Goal: Register for event/course

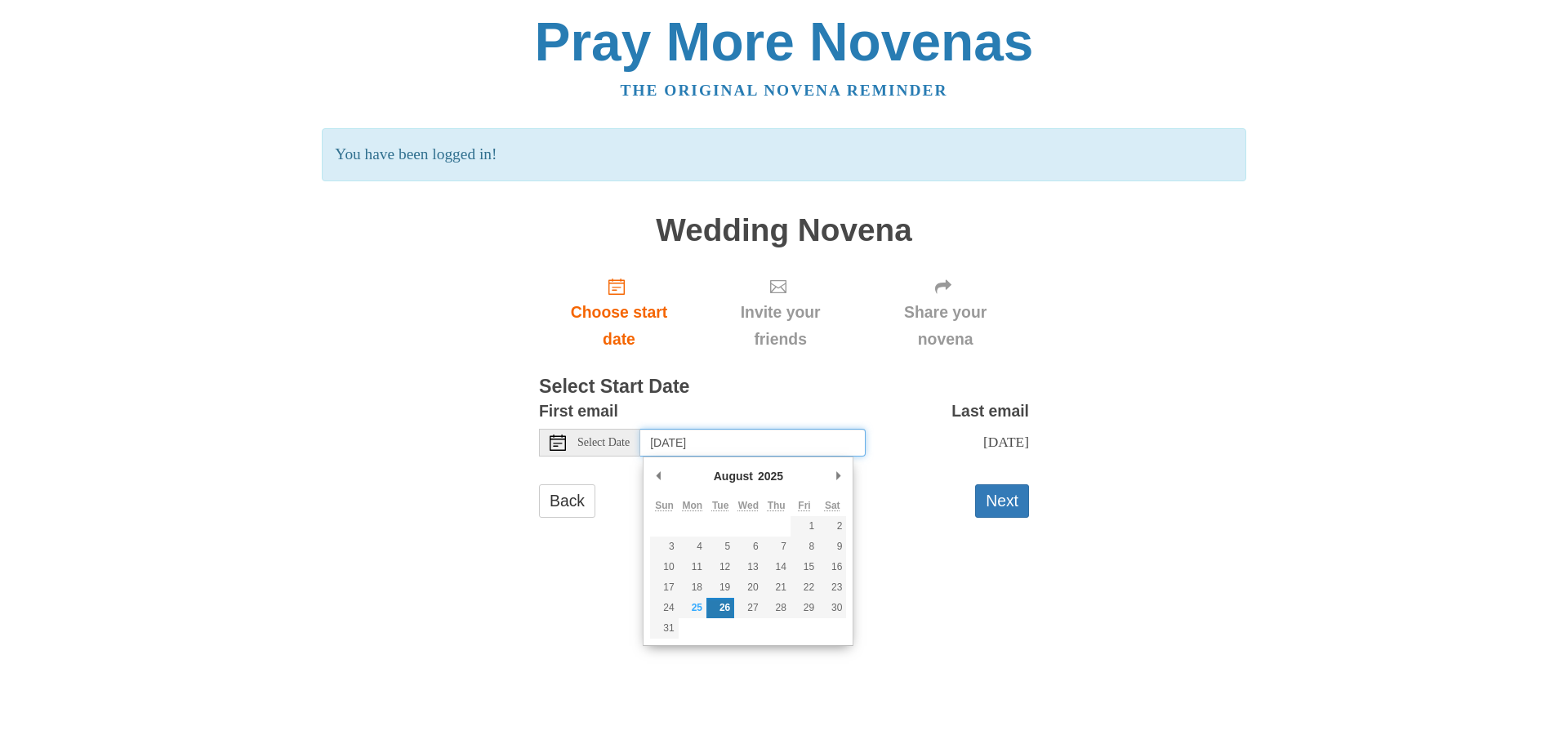
click at [780, 447] on input "Tuesday, August 26th" at bounding box center [753, 443] width 226 height 28
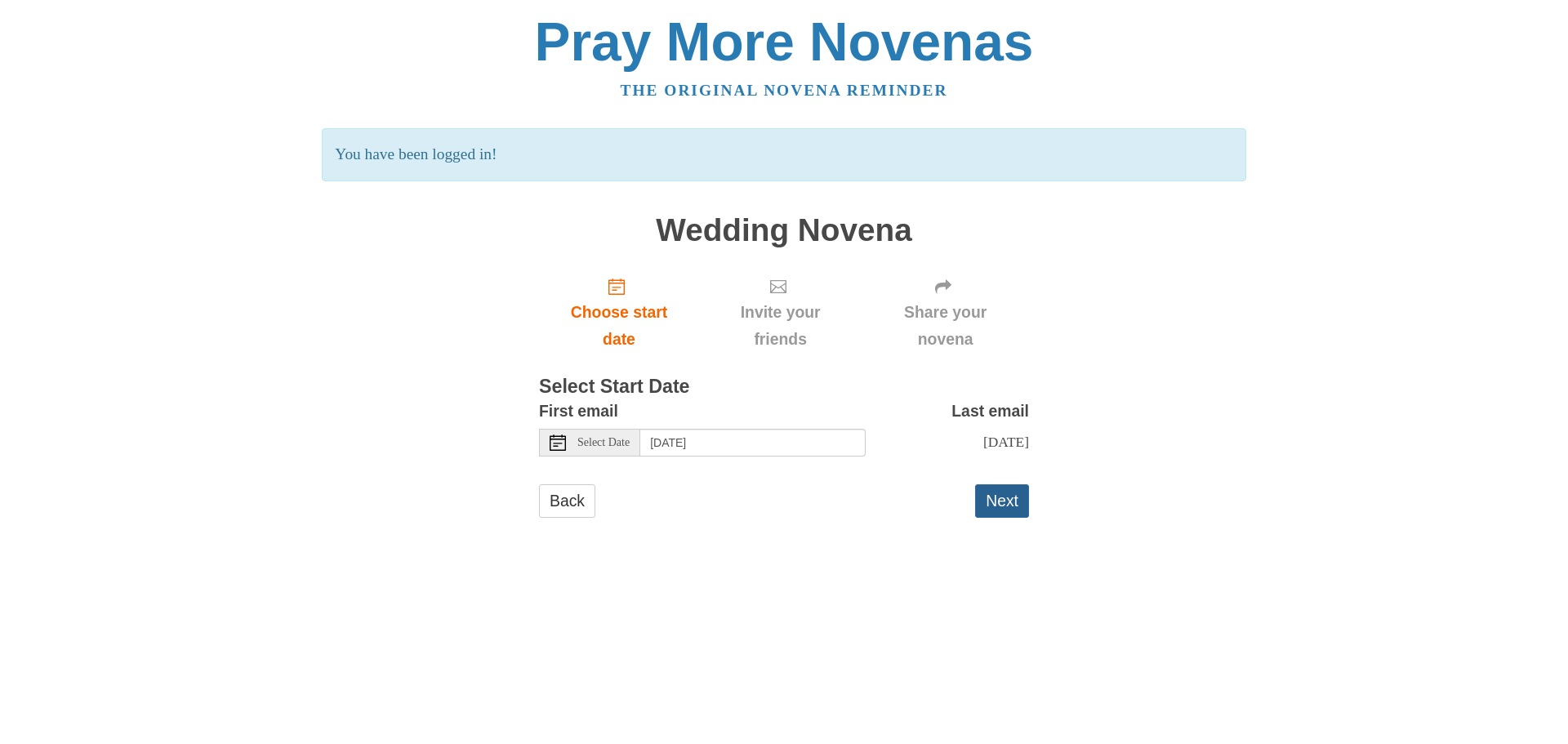
click at [1002, 518] on button "Next" at bounding box center [1003, 501] width 54 height 34
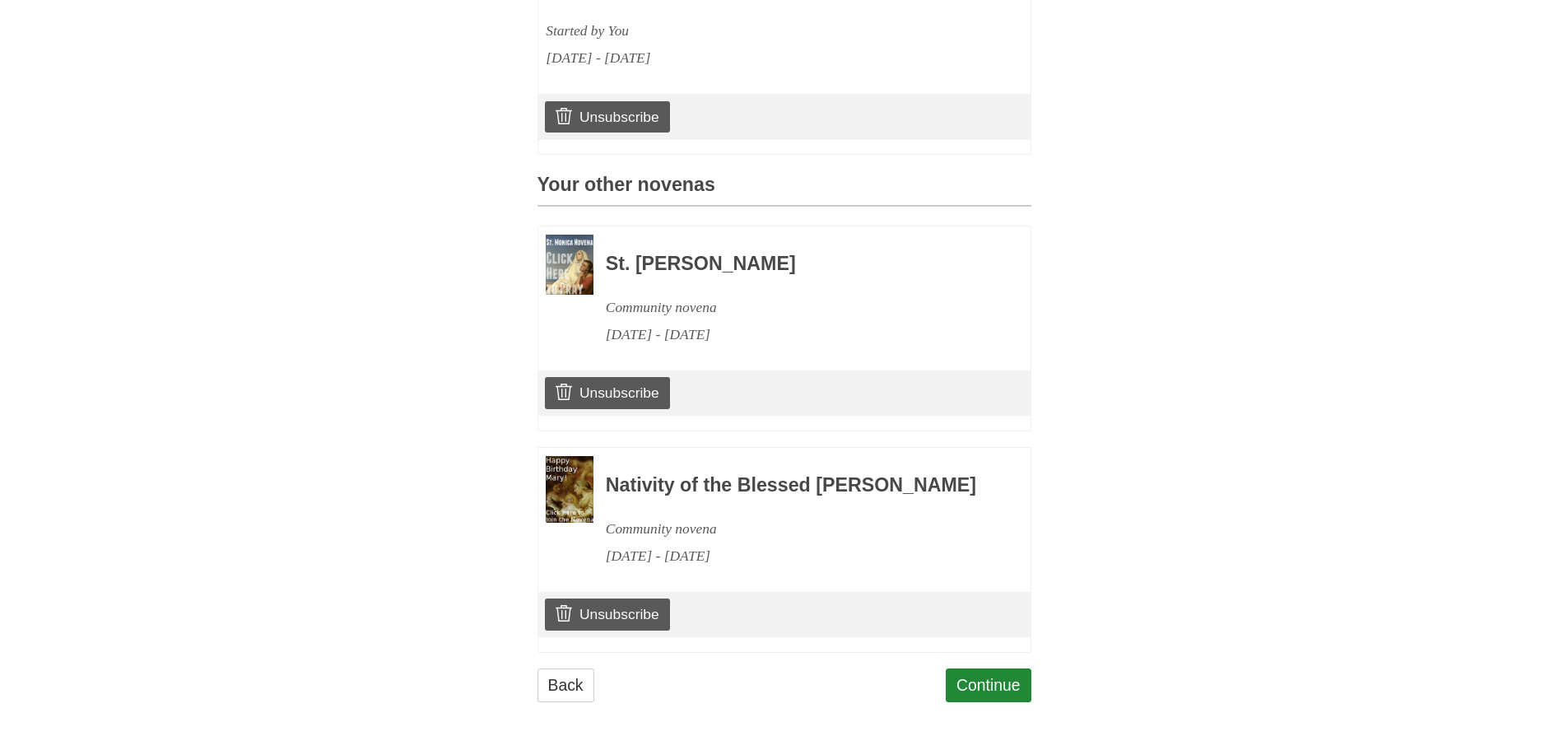
scroll to position [610, 0]
drag, startPoint x: 578, startPoint y: 615, endPoint x: 848, endPoint y: 63, distance: 614.5
click at [578, 615] on link "Unsubscribe" at bounding box center [607, 614] width 125 height 31
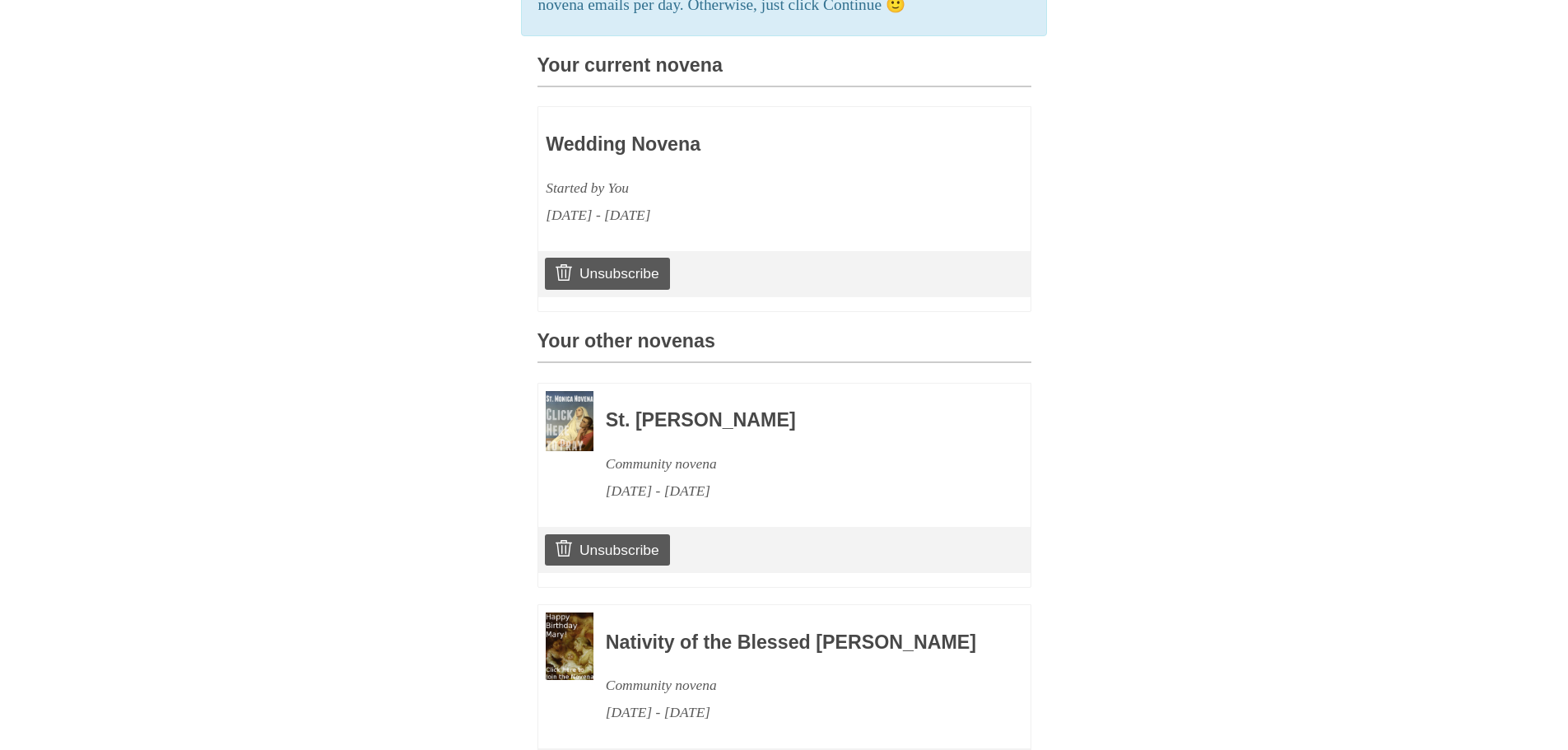
scroll to position [494, 0]
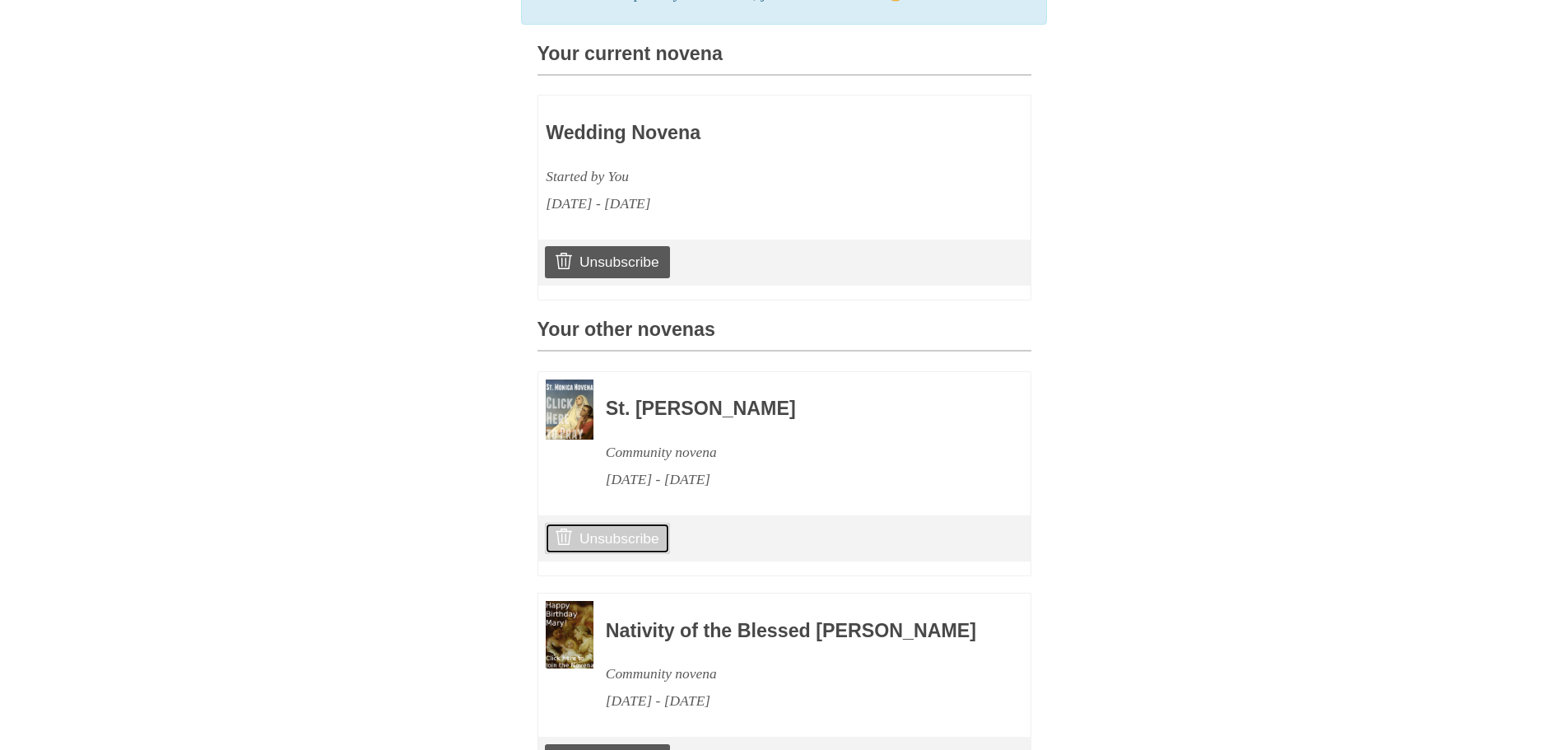
click at [559, 545] on icon at bounding box center [563, 536] width 16 height 16
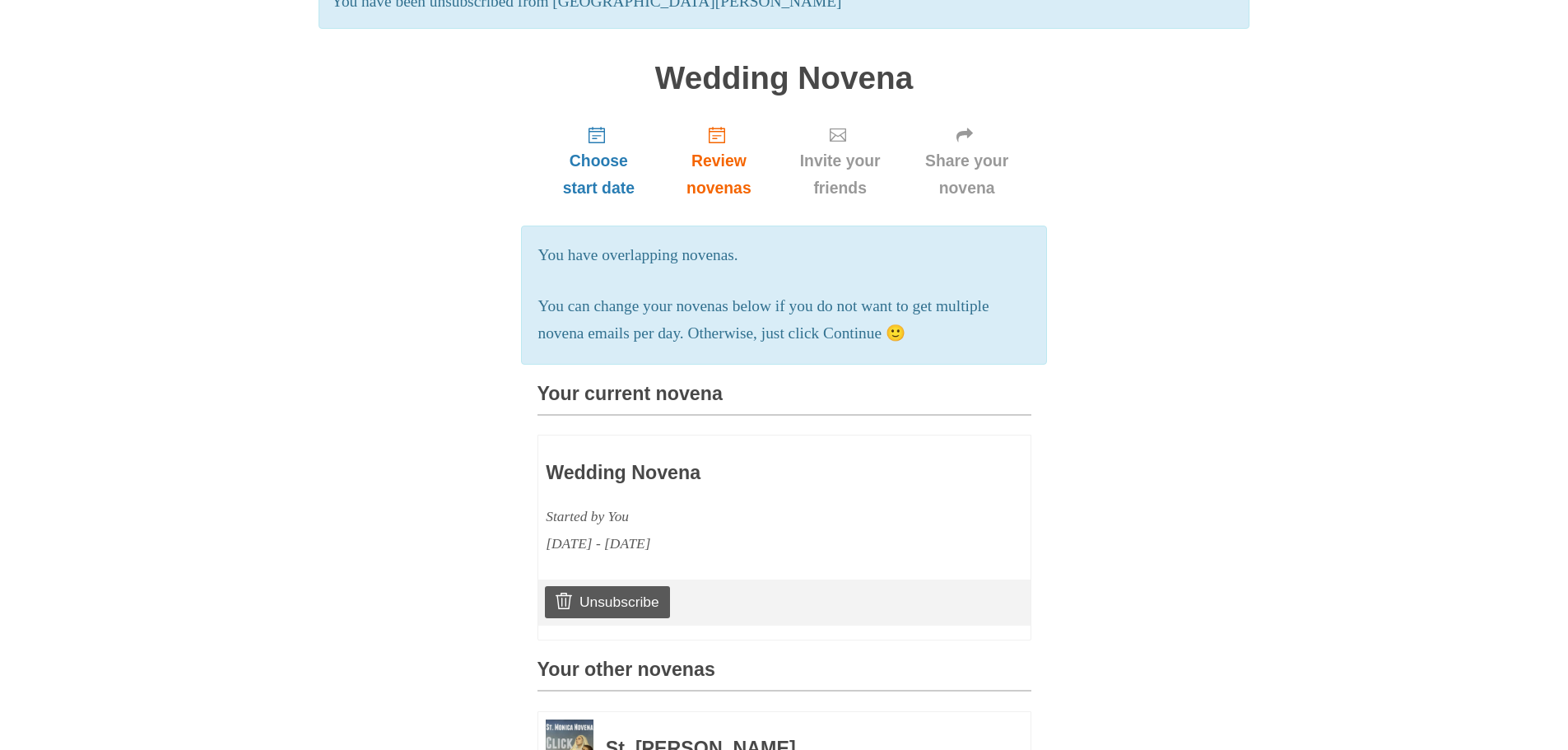
scroll to position [82, 0]
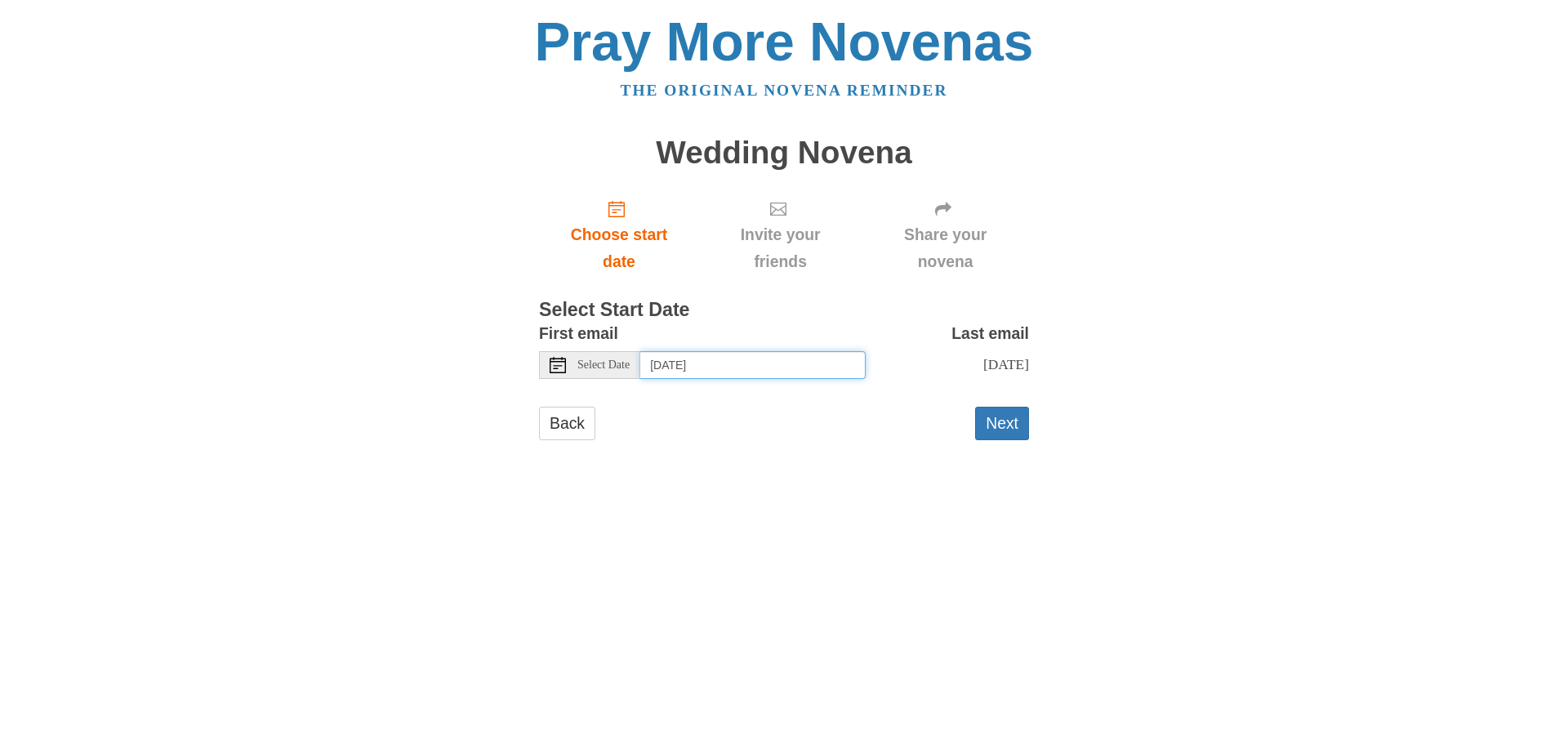
click at [740, 377] on input "[DATE]" at bounding box center [753, 365] width 226 height 28
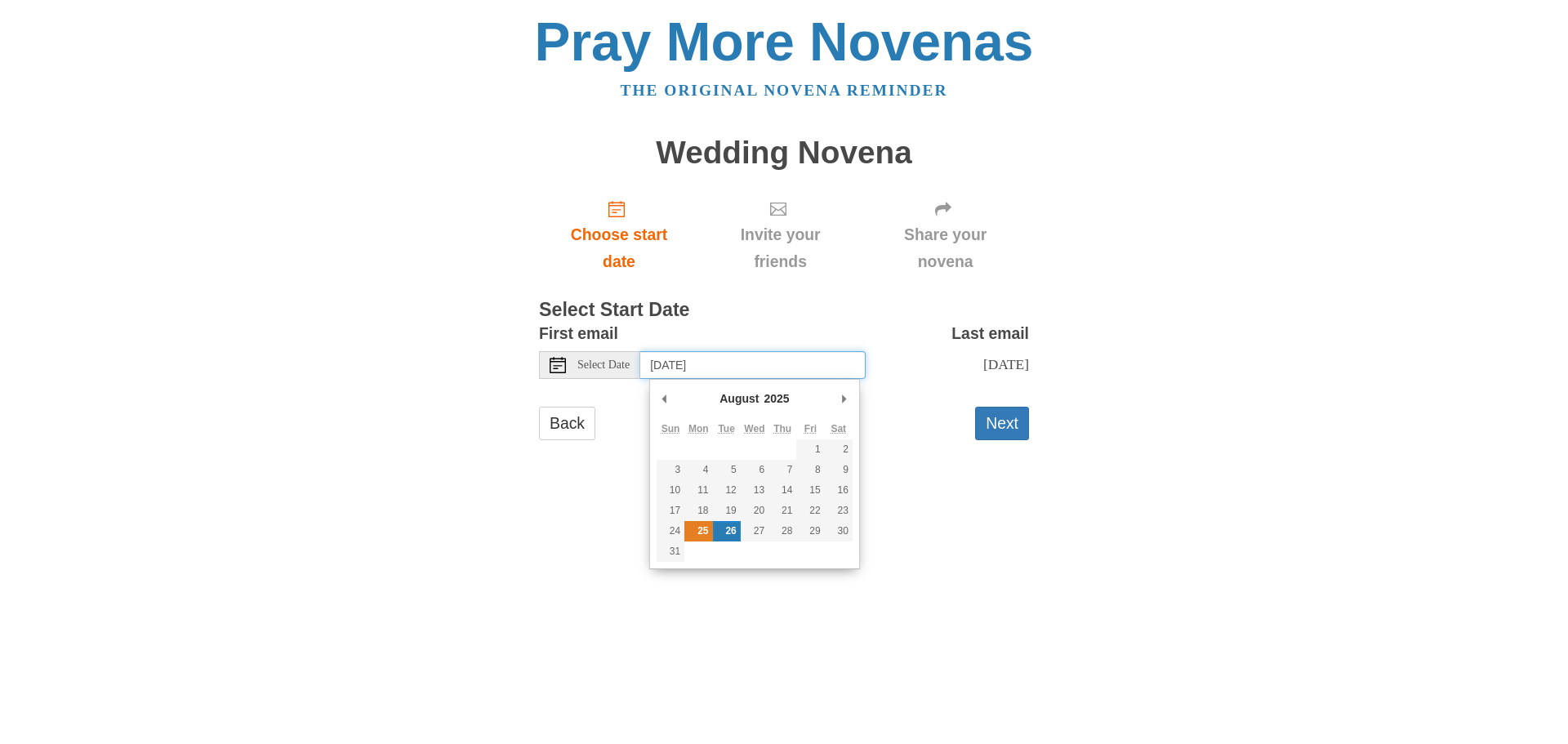
type input "[DATE]"
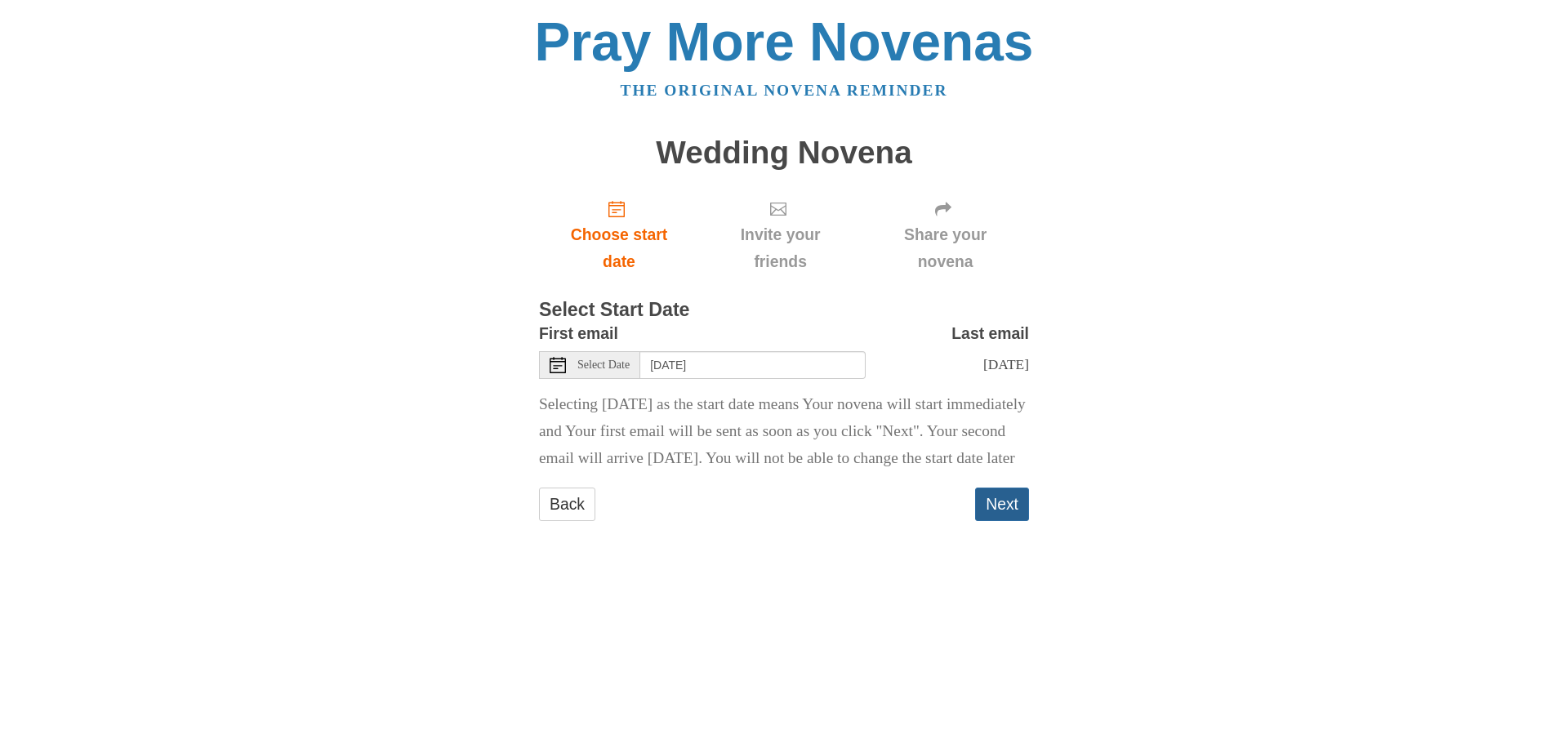
click at [1000, 521] on button "Next" at bounding box center [1003, 504] width 54 height 34
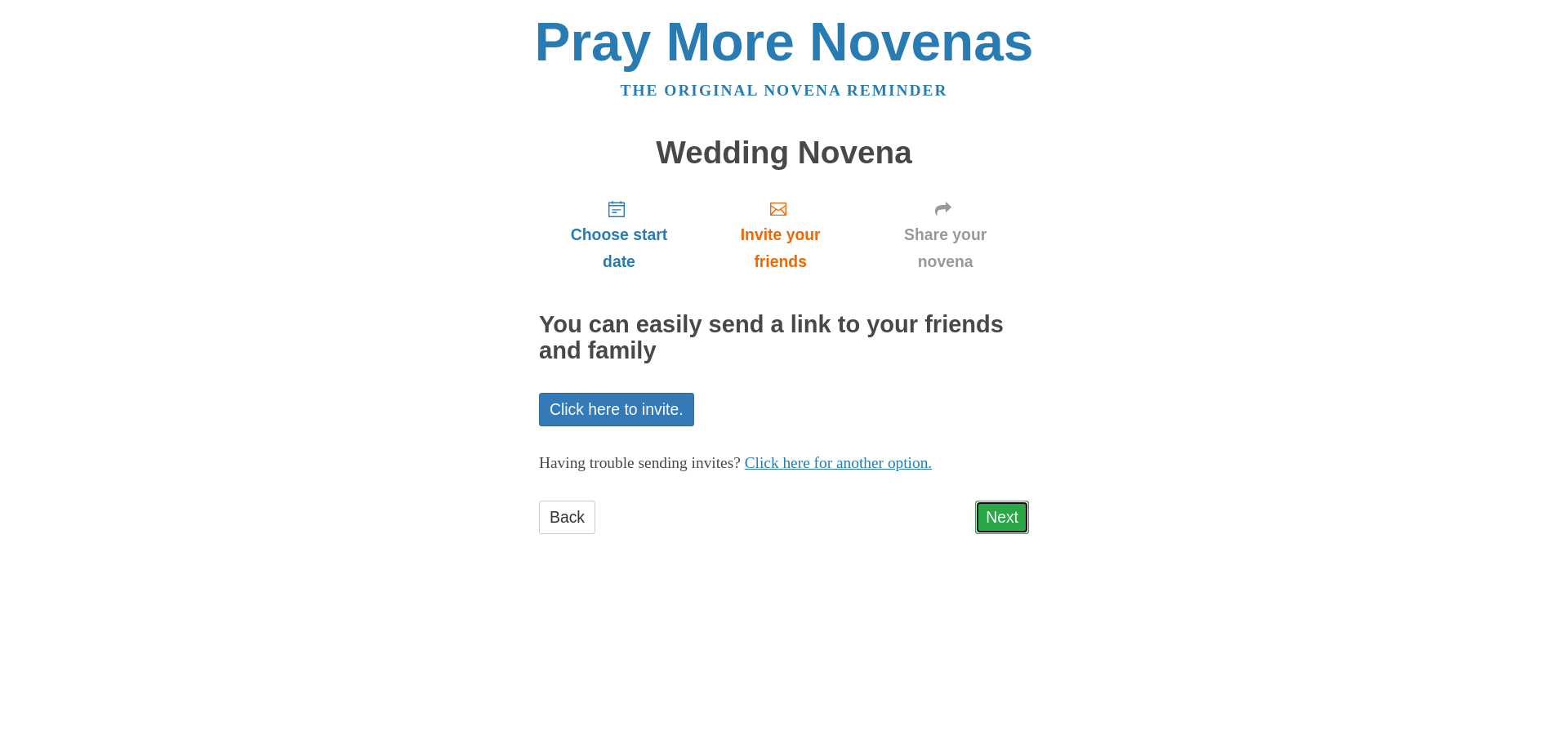
click at [1005, 519] on link "Next" at bounding box center [1003, 517] width 54 height 34
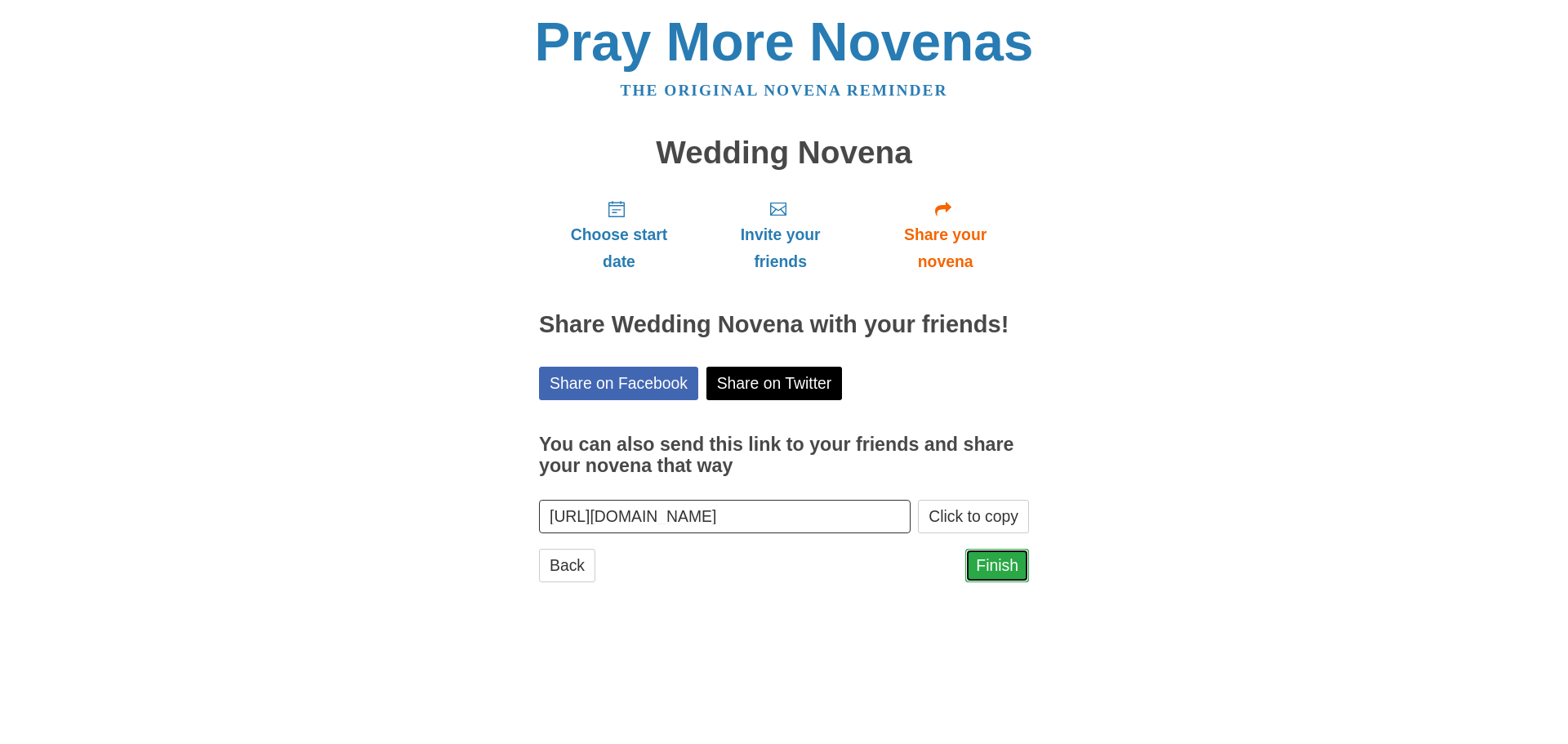
click at [1008, 569] on link "Finish" at bounding box center [997, 566] width 64 height 34
